Goal: Communication & Community: Participate in discussion

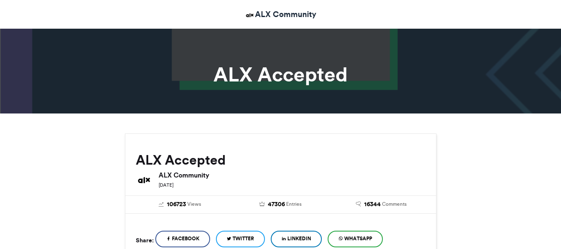
scroll to position [83, 0]
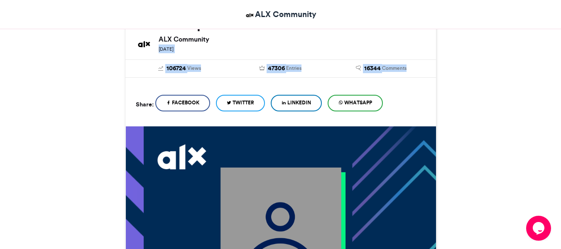
drag, startPoint x: 561, startPoint y: 42, endPoint x: 567, endPoint y: 81, distance: 39.1
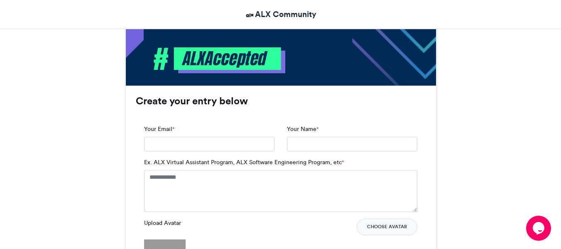
scroll to position [490, 0]
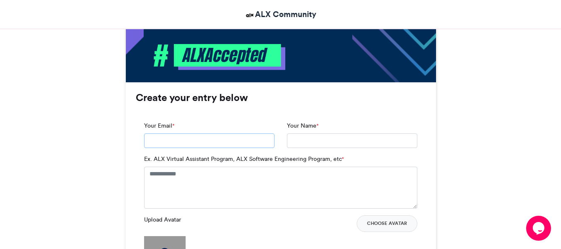
click at [172, 148] on input "Your Email *" at bounding box center [209, 140] width 130 height 15
type input "**********"
click at [206, 186] on textarea "Ex. ALX Virtual Assistant Program, ALX Software Engineering Program, etc *" at bounding box center [280, 188] width 273 height 42
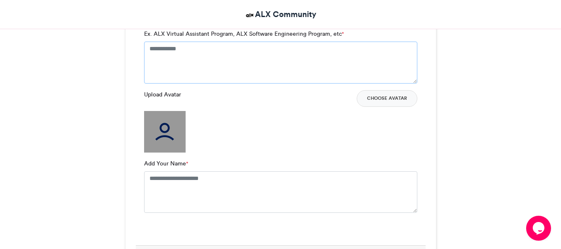
scroll to position [612, 0]
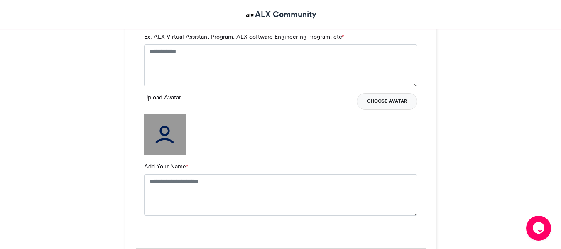
click at [372, 110] on button "Choose Avatar" at bounding box center [387, 101] width 61 height 17
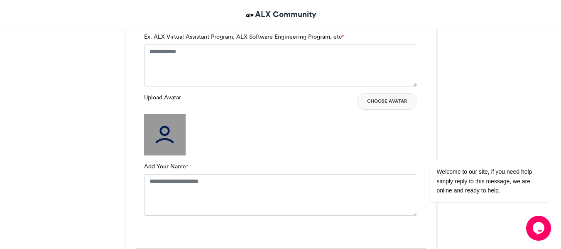
click at [164, 143] on img at bounding box center [165, 135] width 42 height 42
click at [186, 194] on textarea "Add Your Name *" at bounding box center [280, 195] width 273 height 42
type textarea "**********"
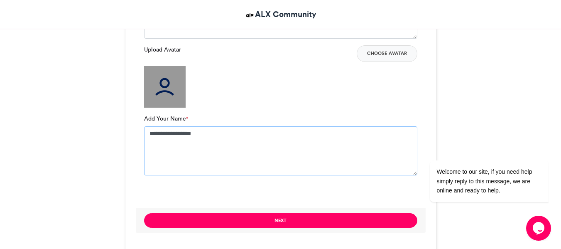
scroll to position [669, 0]
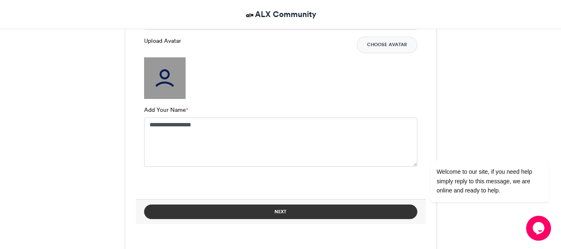
click at [267, 213] on button "Next" at bounding box center [280, 211] width 273 height 15
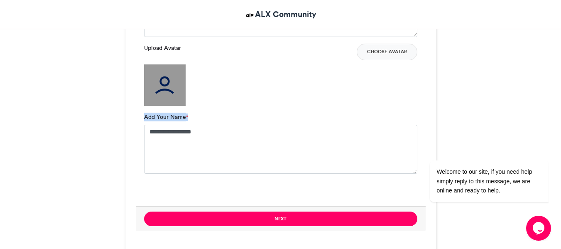
drag, startPoint x: 560, startPoint y: 118, endPoint x: 566, endPoint y: 96, distance: 23.5
click at [561, 96] on html "ALX Community ALX Accepted ALX Accepted ALX Community [DATE] 106724 Views 47306…" at bounding box center [280, 178] width 561 height 1681
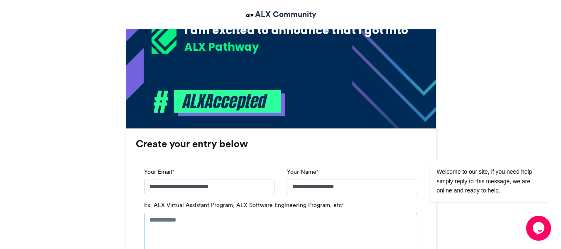
click at [178, 227] on textarea "Ex. ALX Virtual Assistant Program, ALX Software Engineering Program, etc *" at bounding box center [280, 234] width 273 height 42
type textarea "*"
type textarea "**********"
click at [545, 148] on icon "Chat attention grabber" at bounding box center [543, 148] width 7 height 7
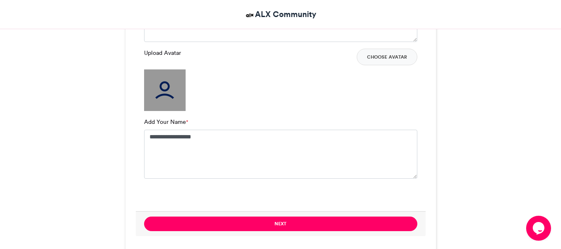
scroll to position [820, 0]
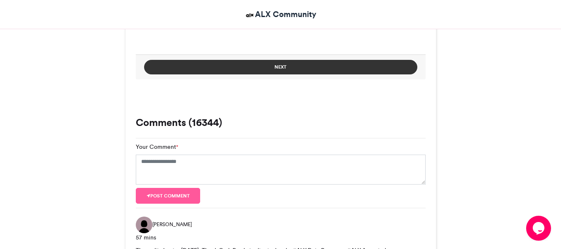
click at [205, 72] on button "Next" at bounding box center [280, 67] width 273 height 15
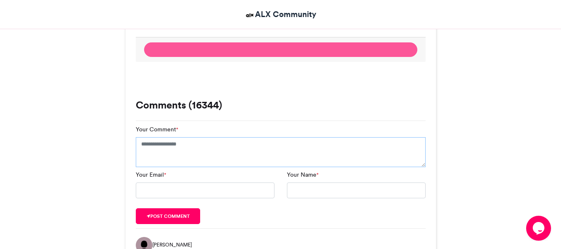
click at [172, 155] on textarea "Your Comment *" at bounding box center [281, 152] width 290 height 30
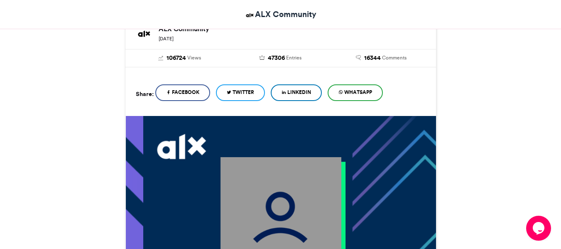
scroll to position [120, 0]
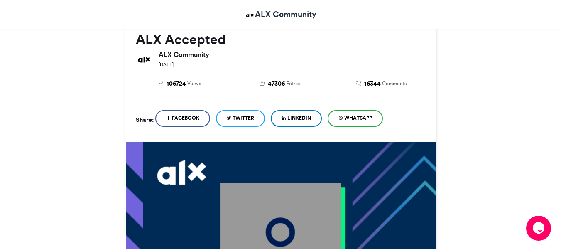
click at [286, 119] on icon at bounding box center [284, 118] width 5 height 6
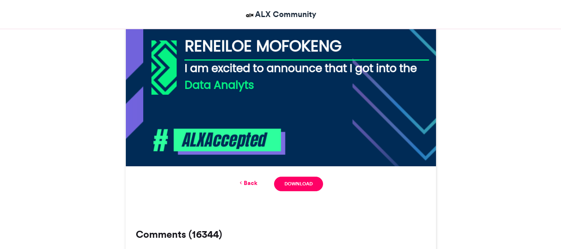
scroll to position [0, 0]
